Goal: Task Accomplishment & Management: Use online tool/utility

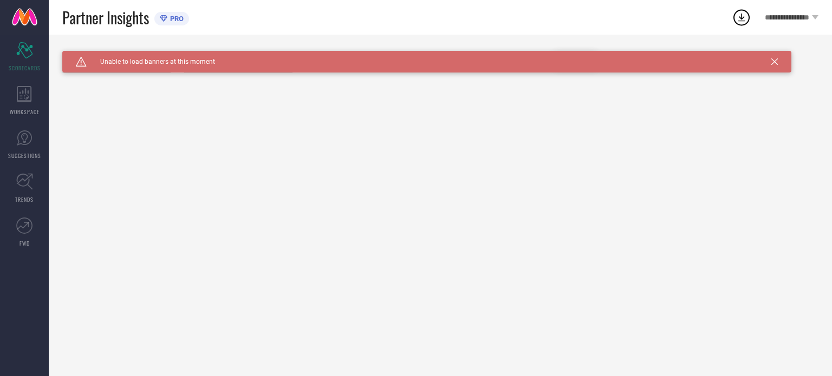
type input "All"
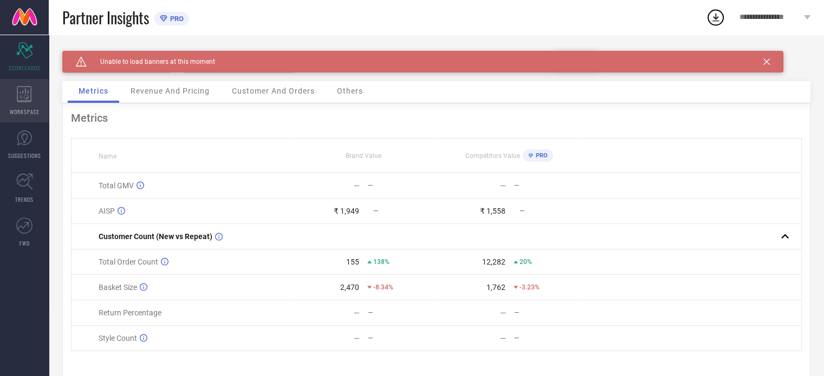
click at [37, 99] on div "WORKSPACE" at bounding box center [24, 100] width 49 height 43
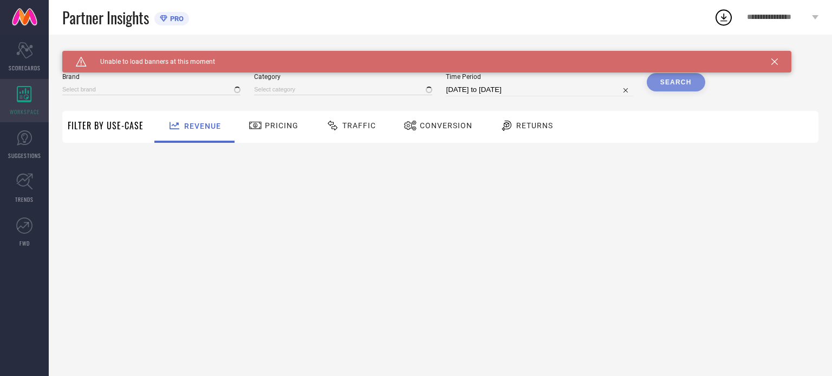
type input "WEAVES OF TRADITION"
type input "All"
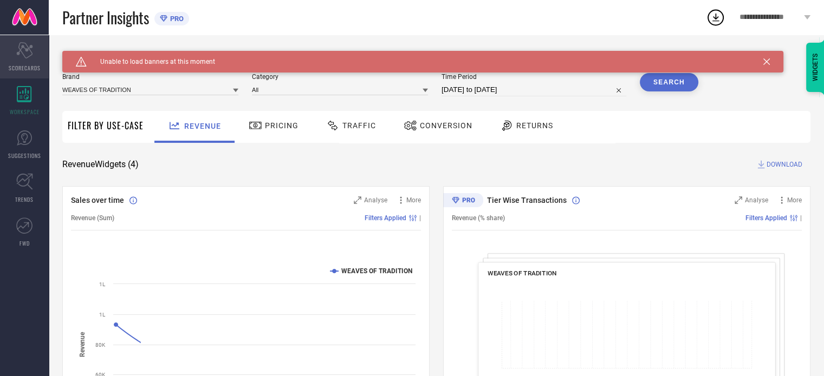
click at [27, 54] on icon "Scorecard" at bounding box center [24, 50] width 17 height 16
